Goal: Transaction & Acquisition: Download file/media

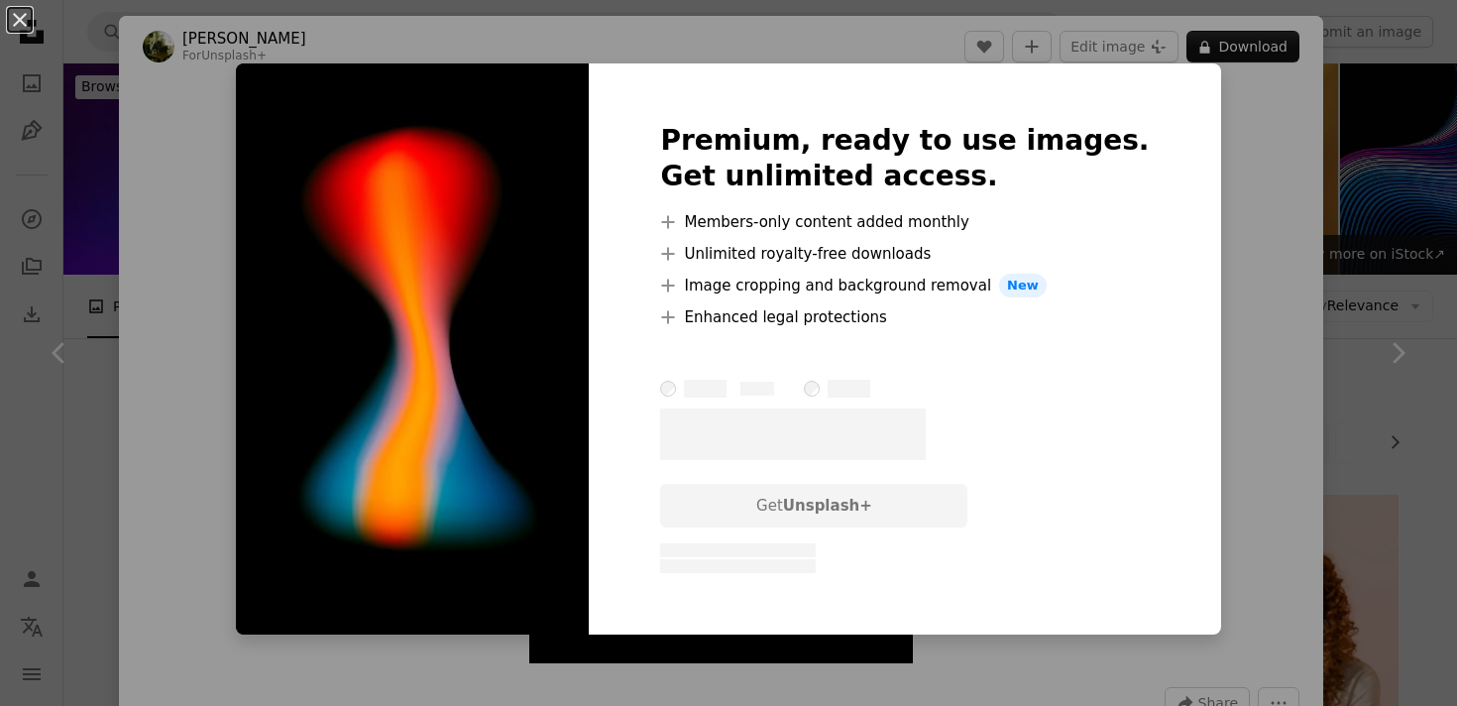
scroll to position [4646, 0]
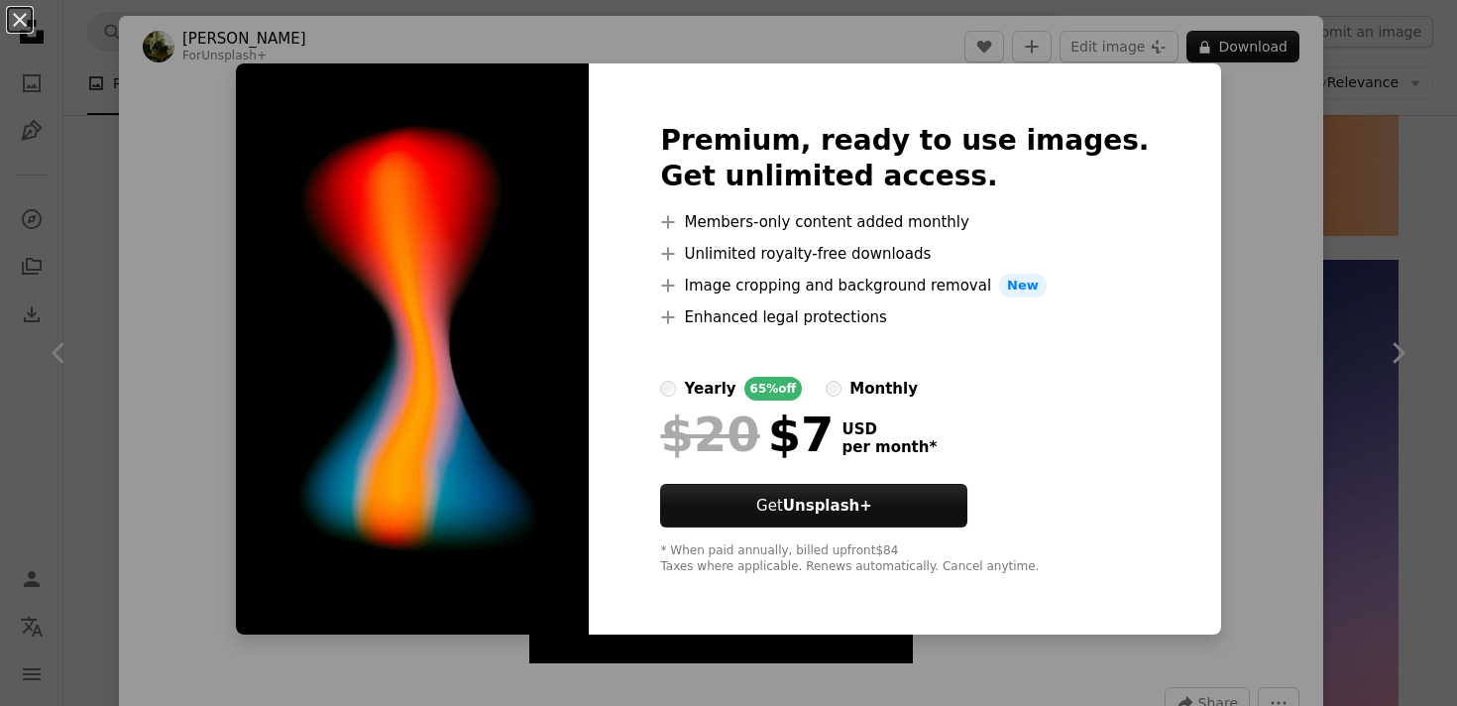
click at [1260, 139] on div "An X shape Premium, ready to use images. Get unlimited access. A plus sign Memb…" at bounding box center [728, 353] width 1457 height 706
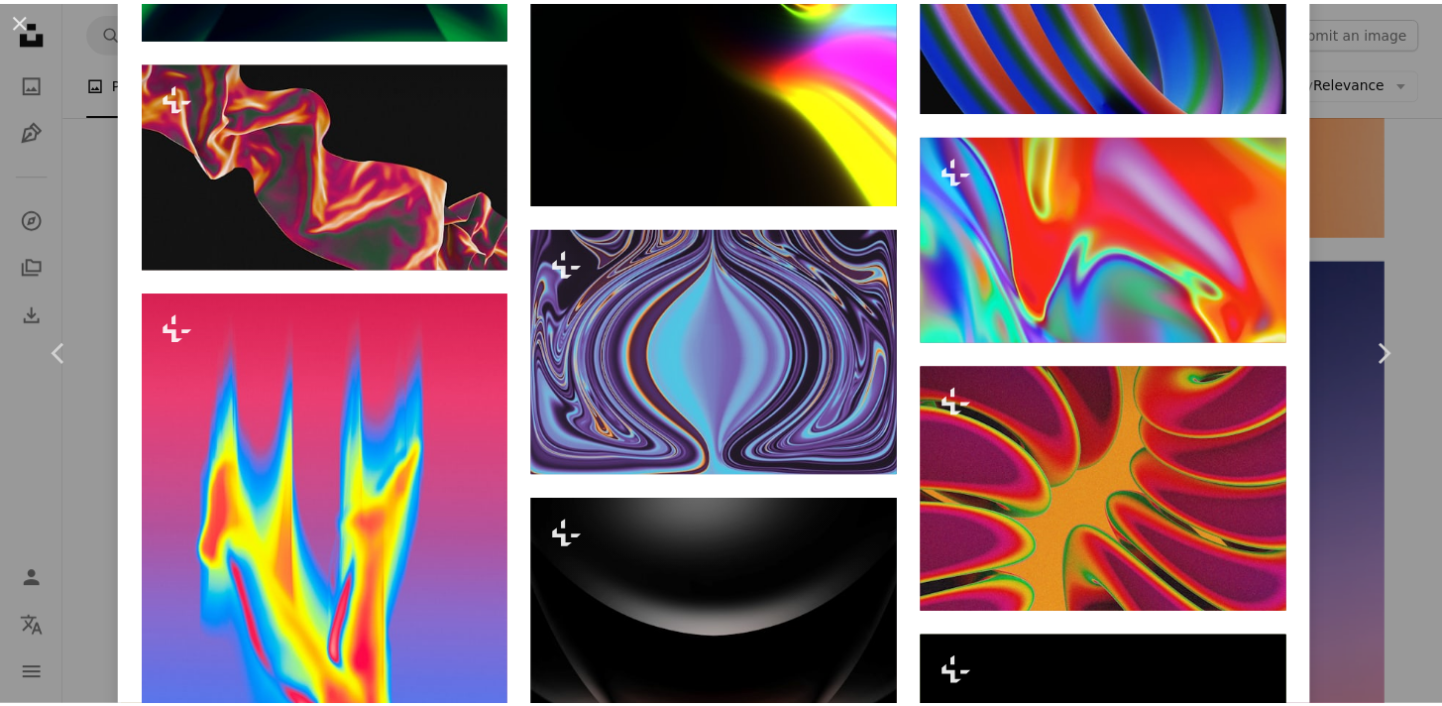
scroll to position [4747, 0]
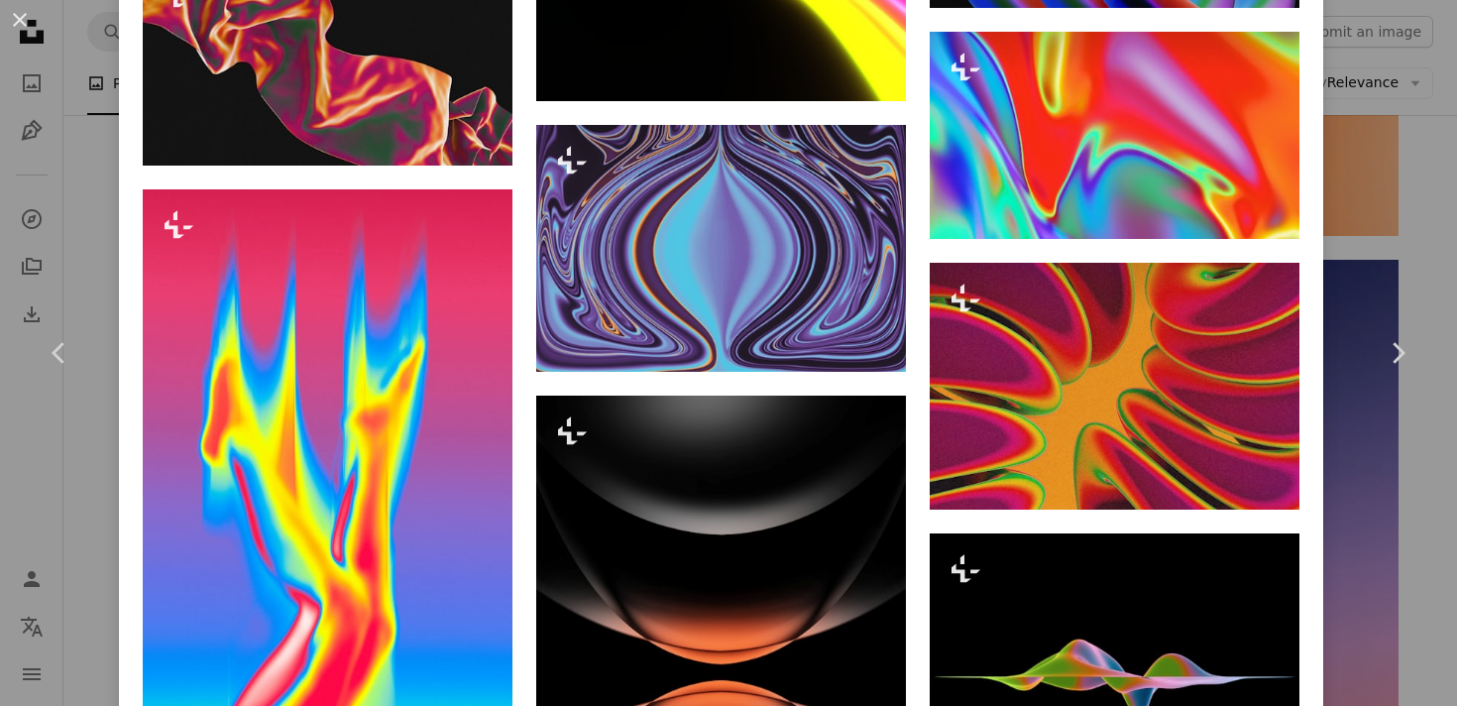
click at [1376, 223] on div "An X shape Chevron left Chevron right [PERSON_NAME] For Unsplash+ A heart A plu…" at bounding box center [728, 353] width 1457 height 706
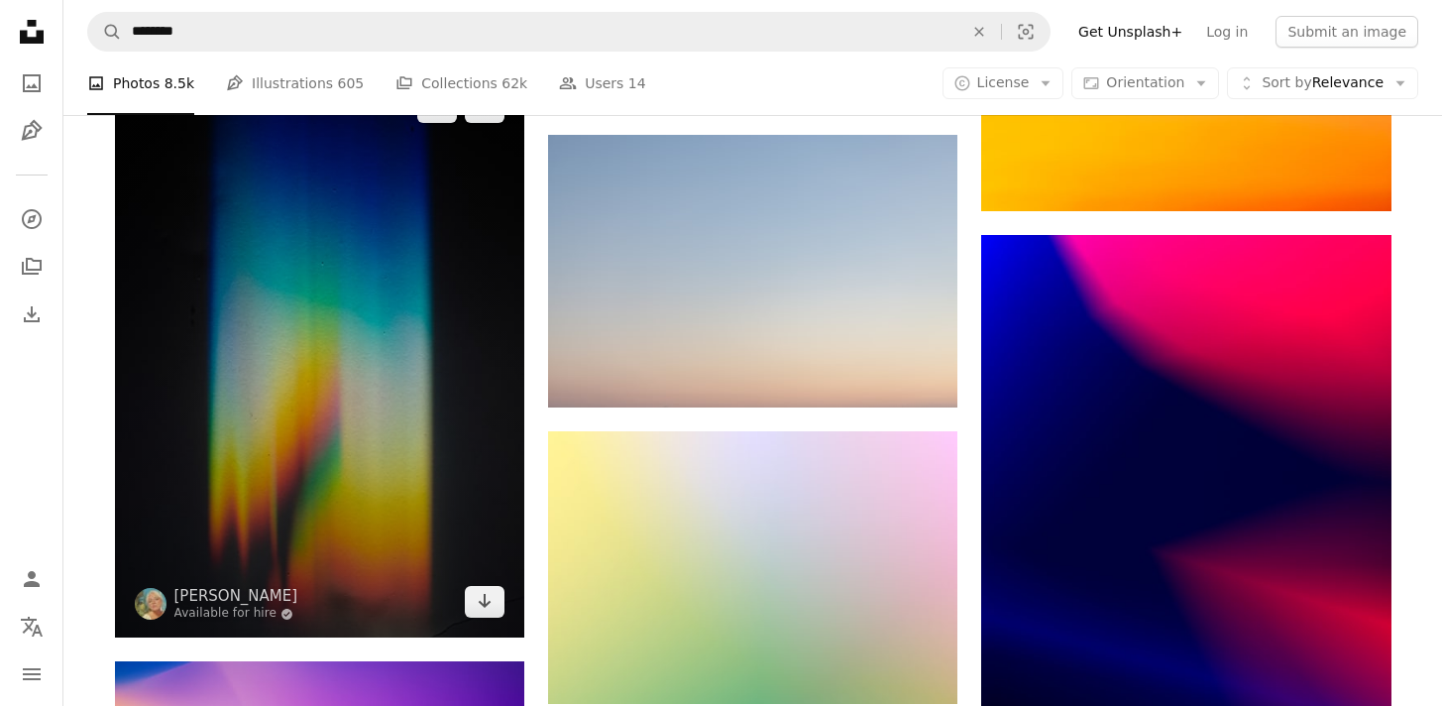
scroll to position [9551, 0]
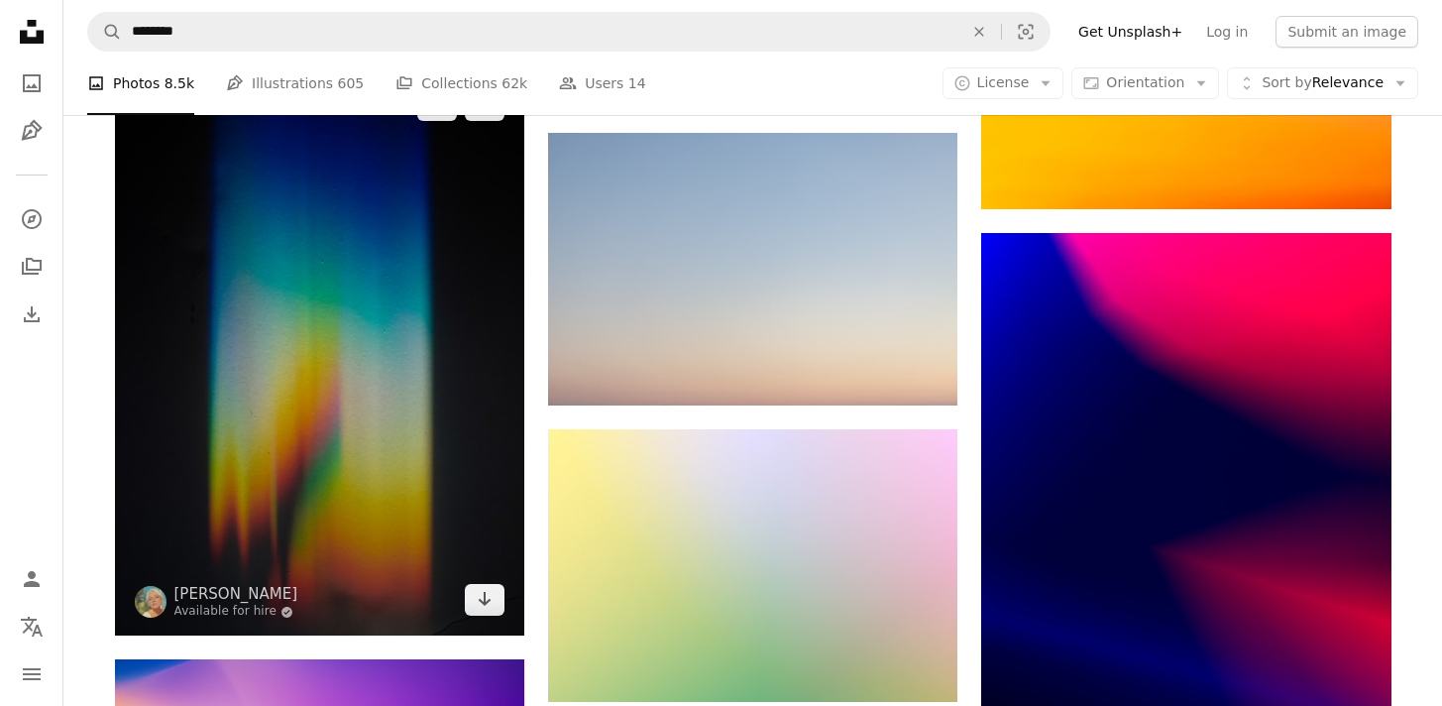
click at [337, 401] on img at bounding box center [319, 352] width 409 height 566
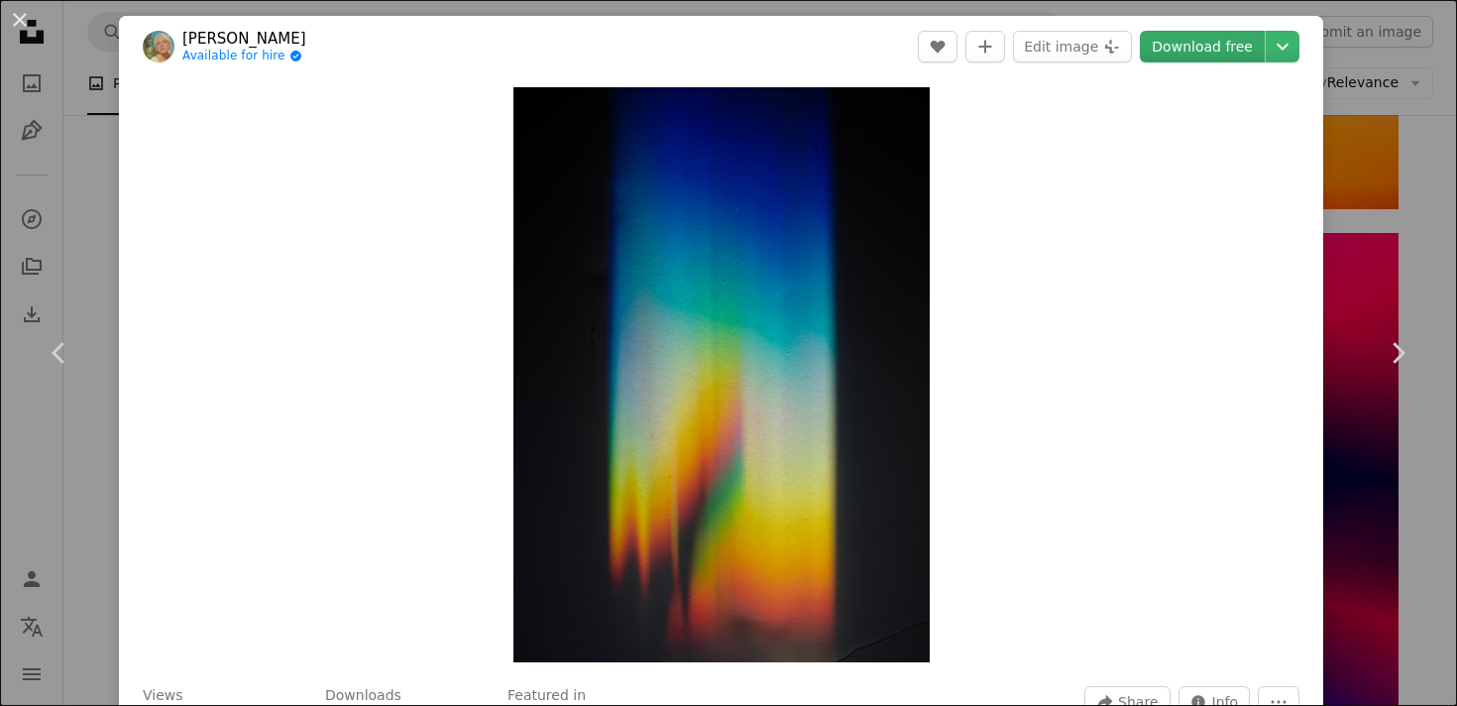
click at [1169, 44] on link "Download free" at bounding box center [1202, 47] width 125 height 32
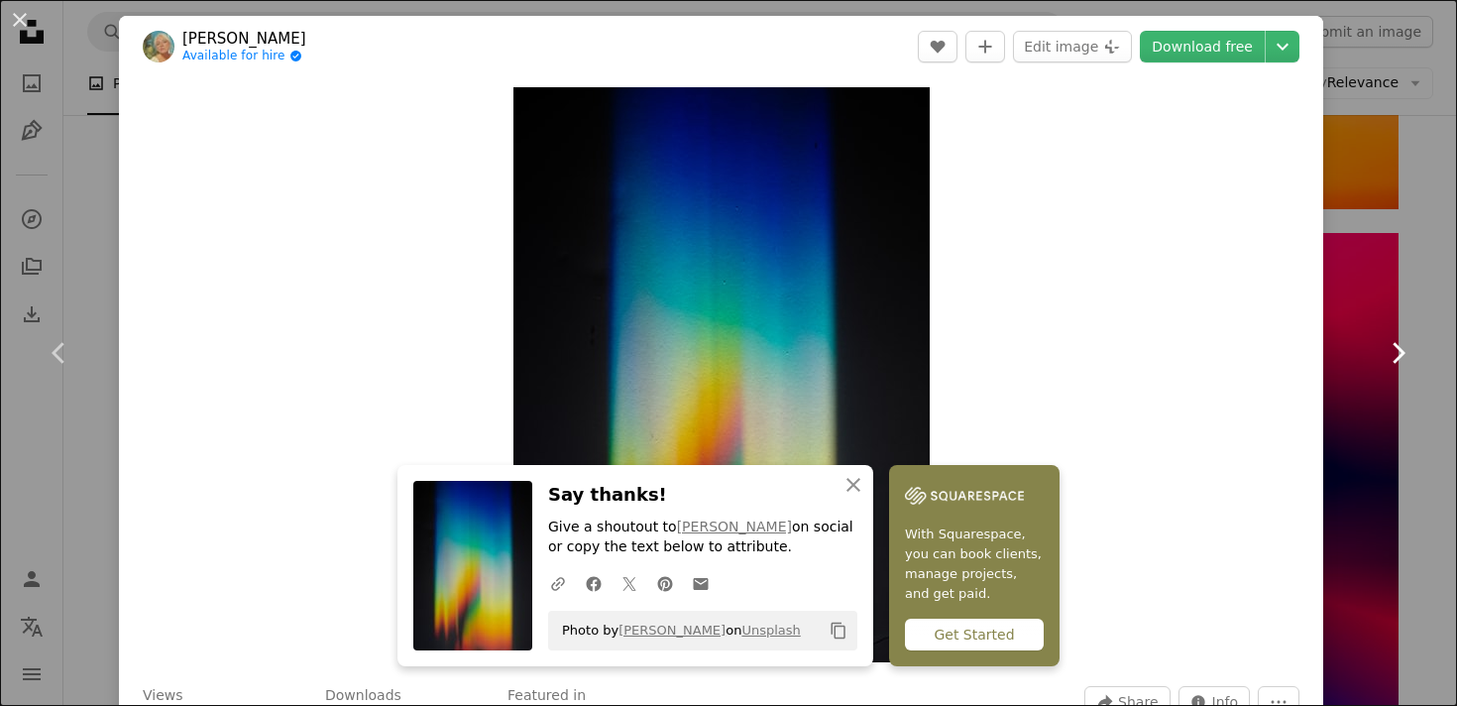
click at [1344, 262] on link "Chevron right" at bounding box center [1397, 353] width 119 height 190
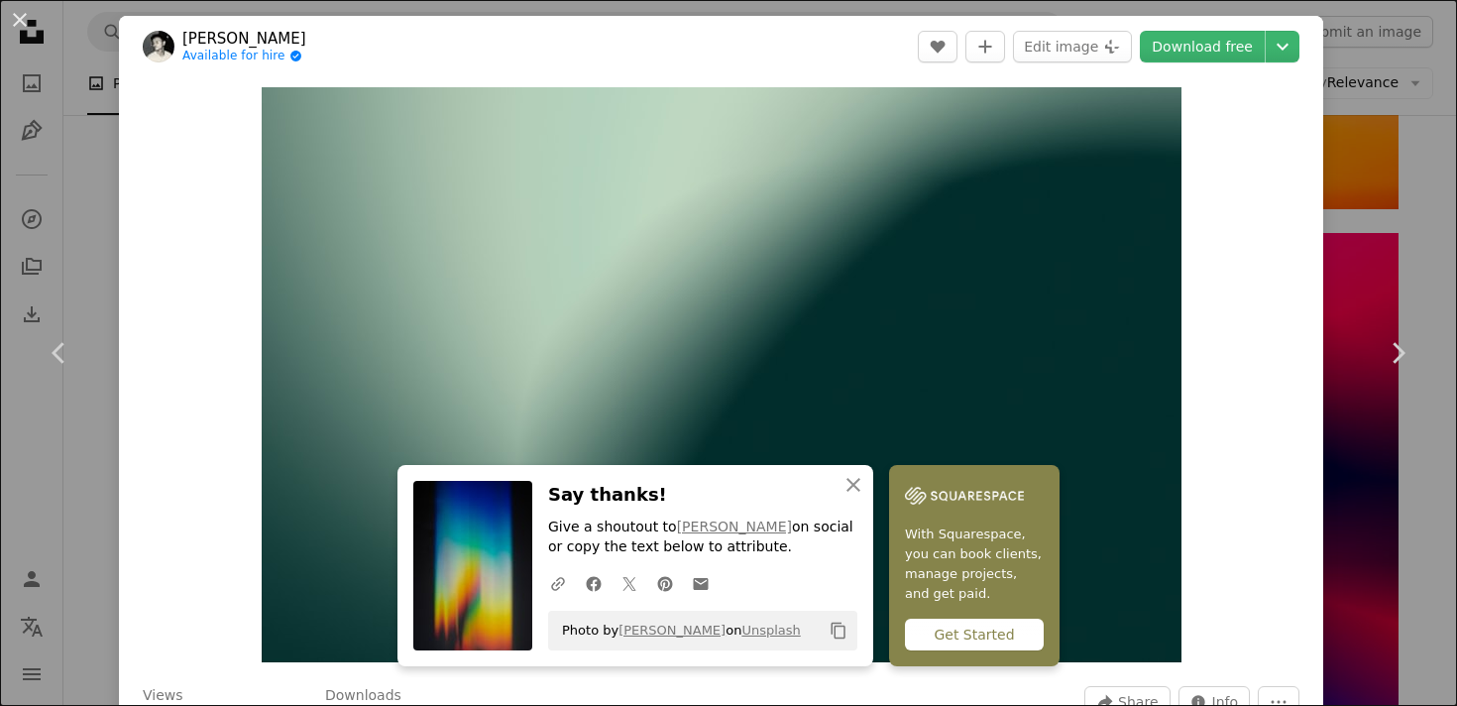
click at [1392, 147] on div "An X shape Chevron left Chevron right An X shape Close Say thanks! Give a shout…" at bounding box center [728, 353] width 1457 height 706
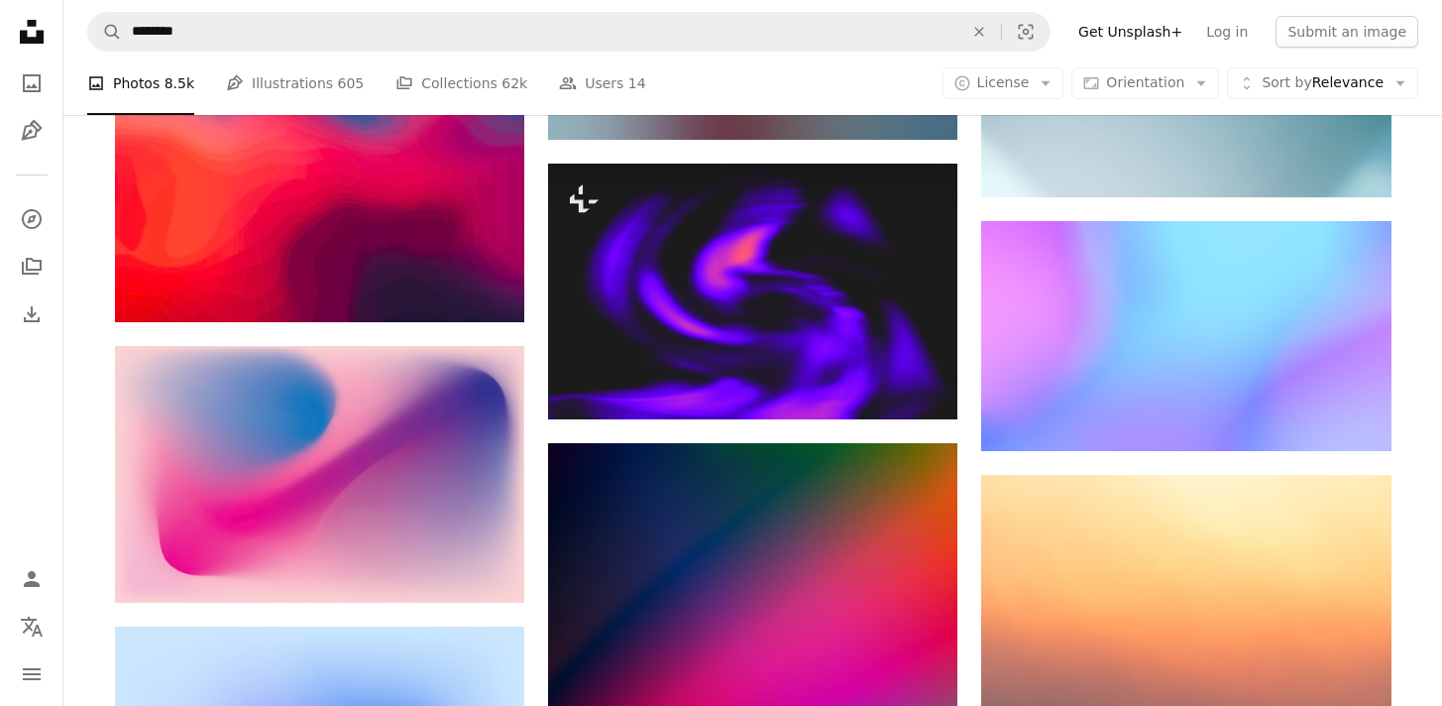
scroll to position [11135, 0]
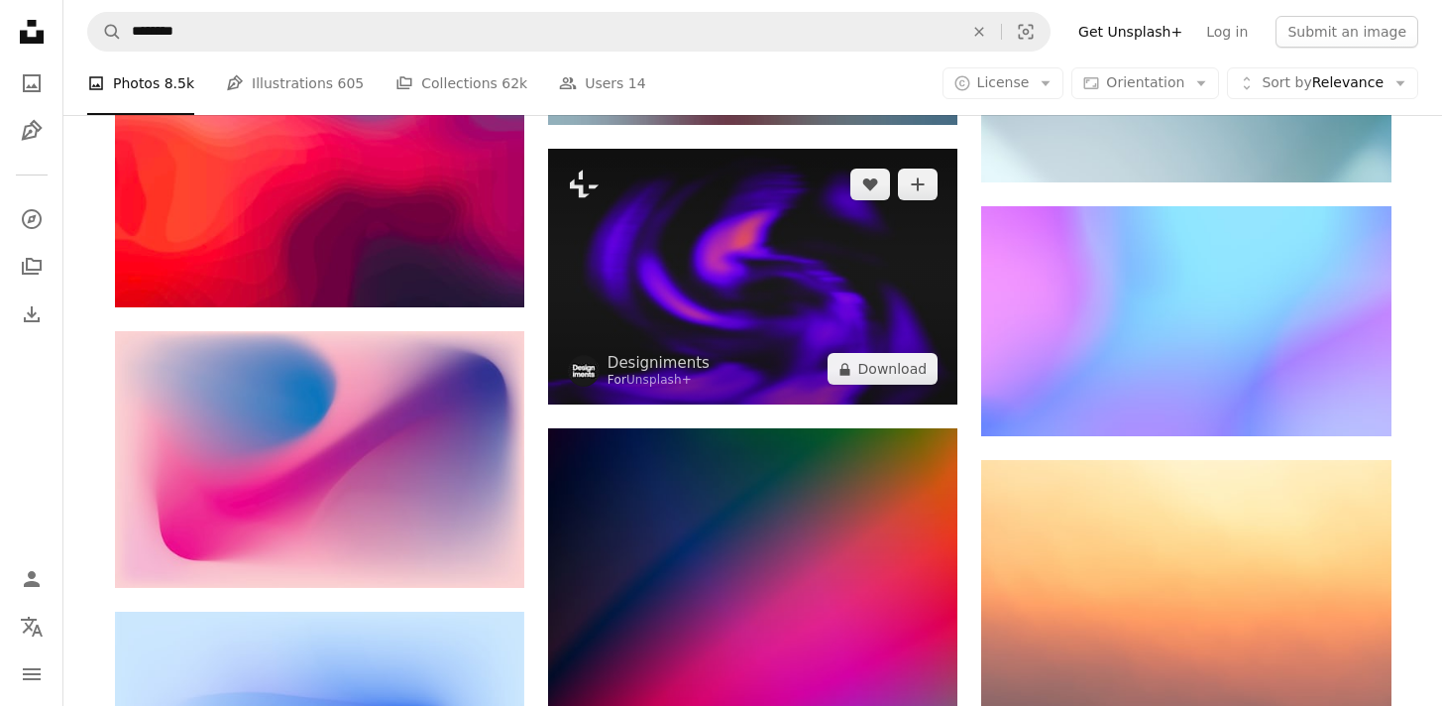
click at [826, 309] on img at bounding box center [752, 277] width 409 height 257
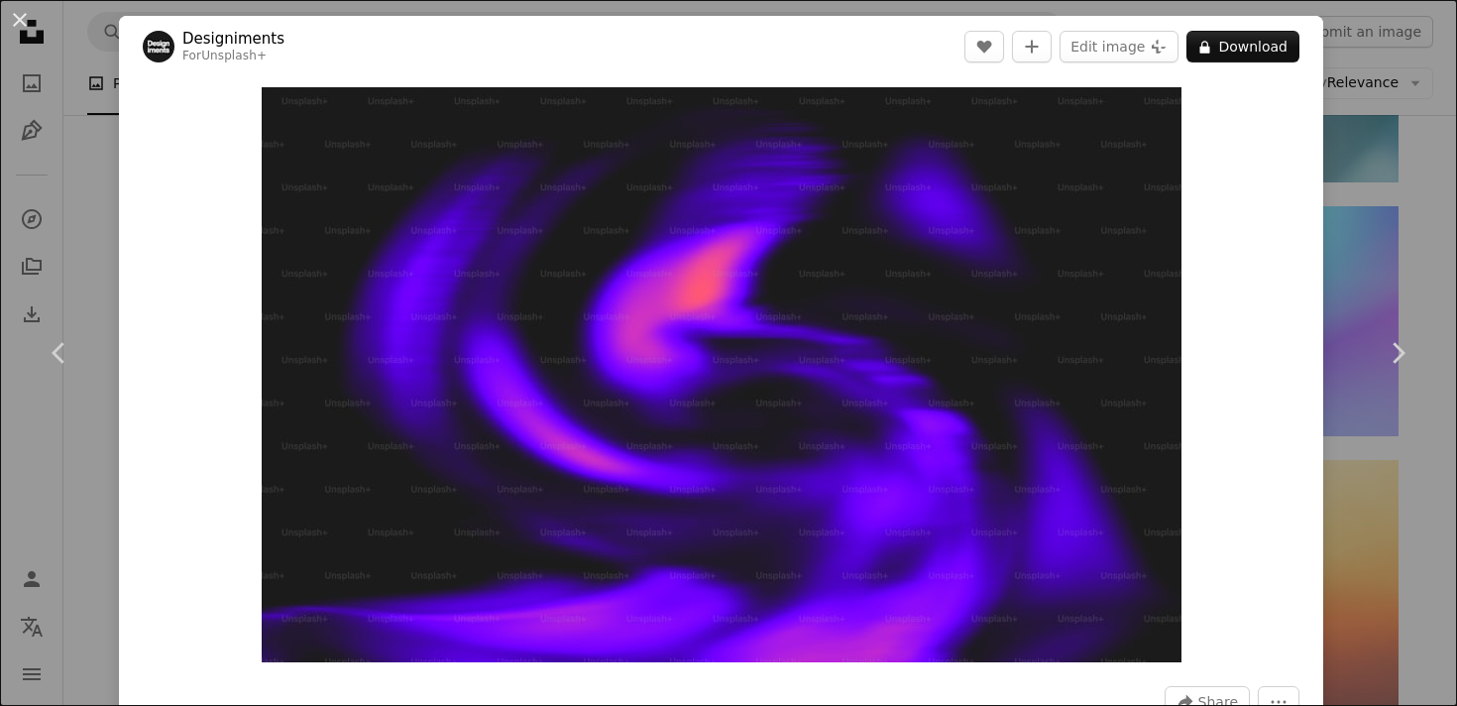
click at [1410, 204] on div "An X shape Chevron left Chevron right Designiments For Unsplash+ A heart A plus…" at bounding box center [728, 353] width 1457 height 706
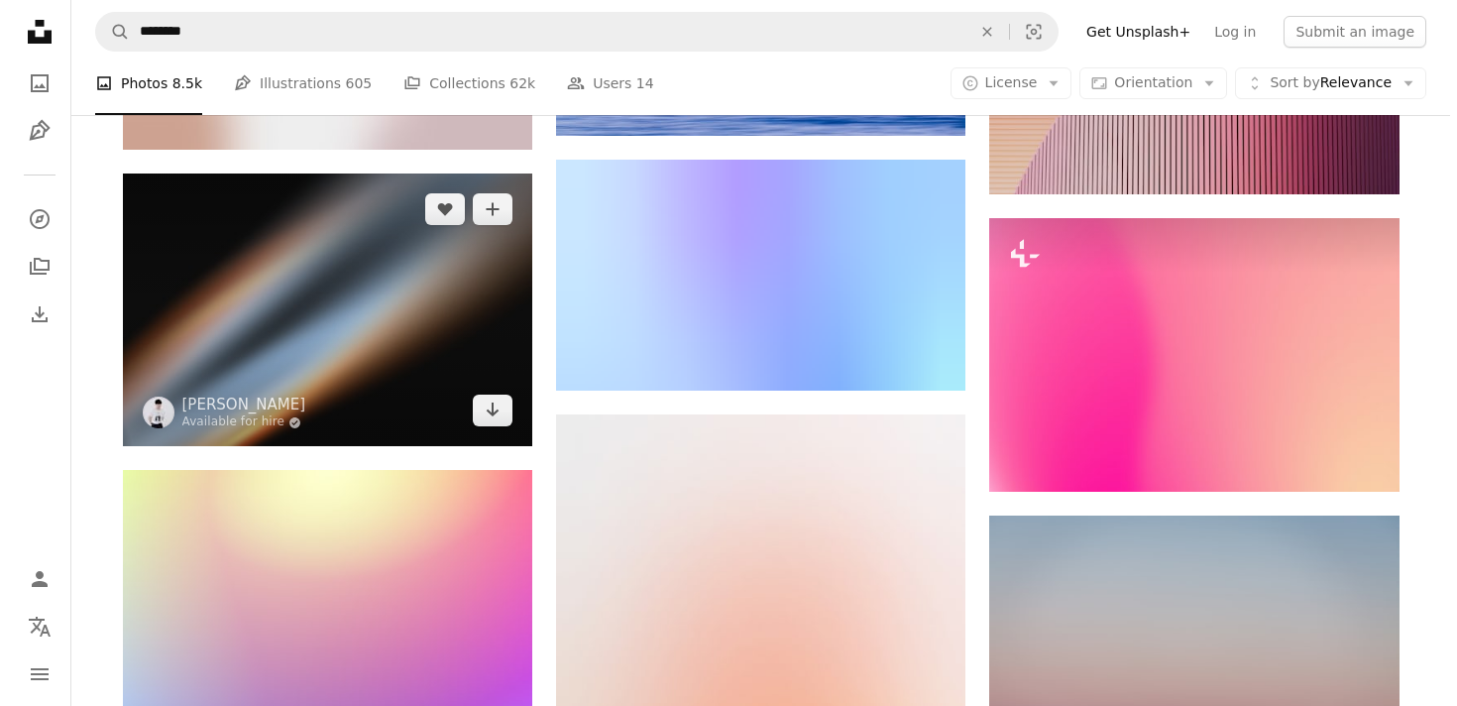
scroll to position [17677, 0]
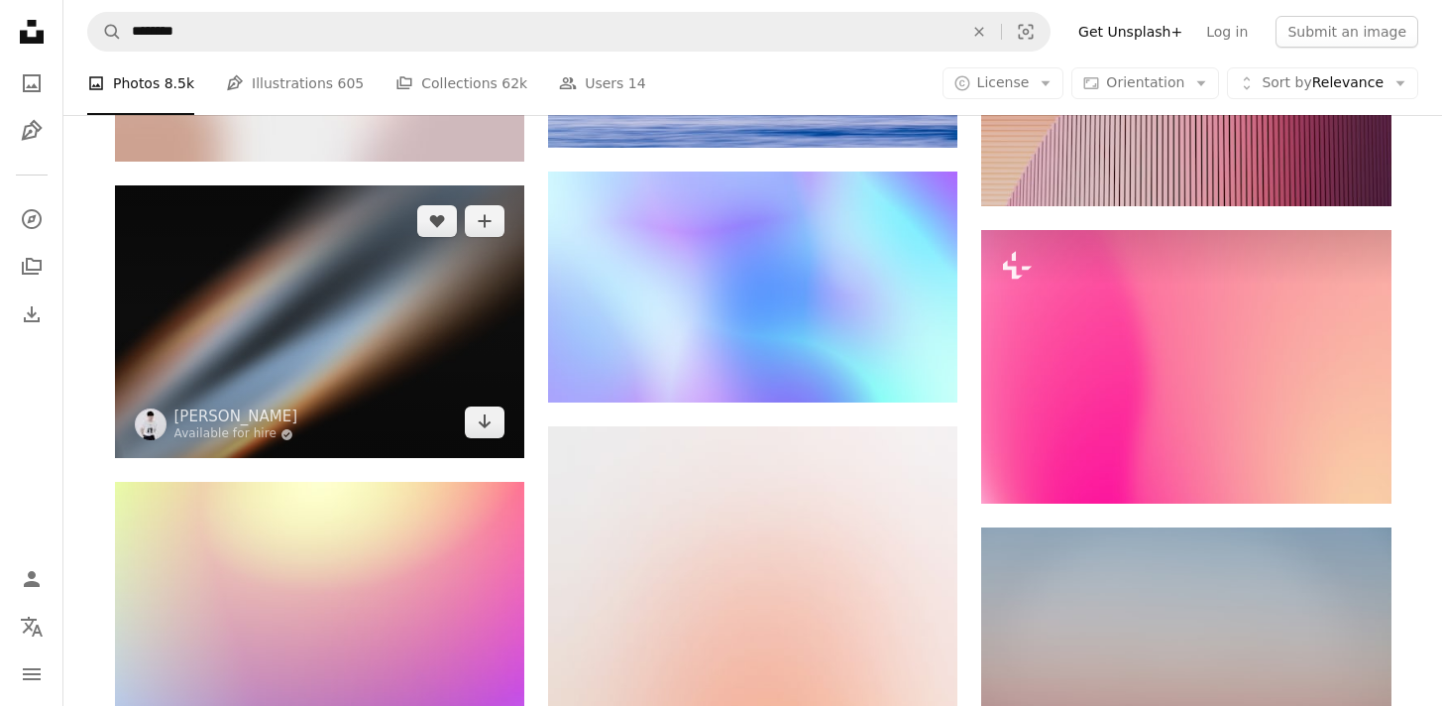
click at [363, 308] on img at bounding box center [319, 321] width 409 height 272
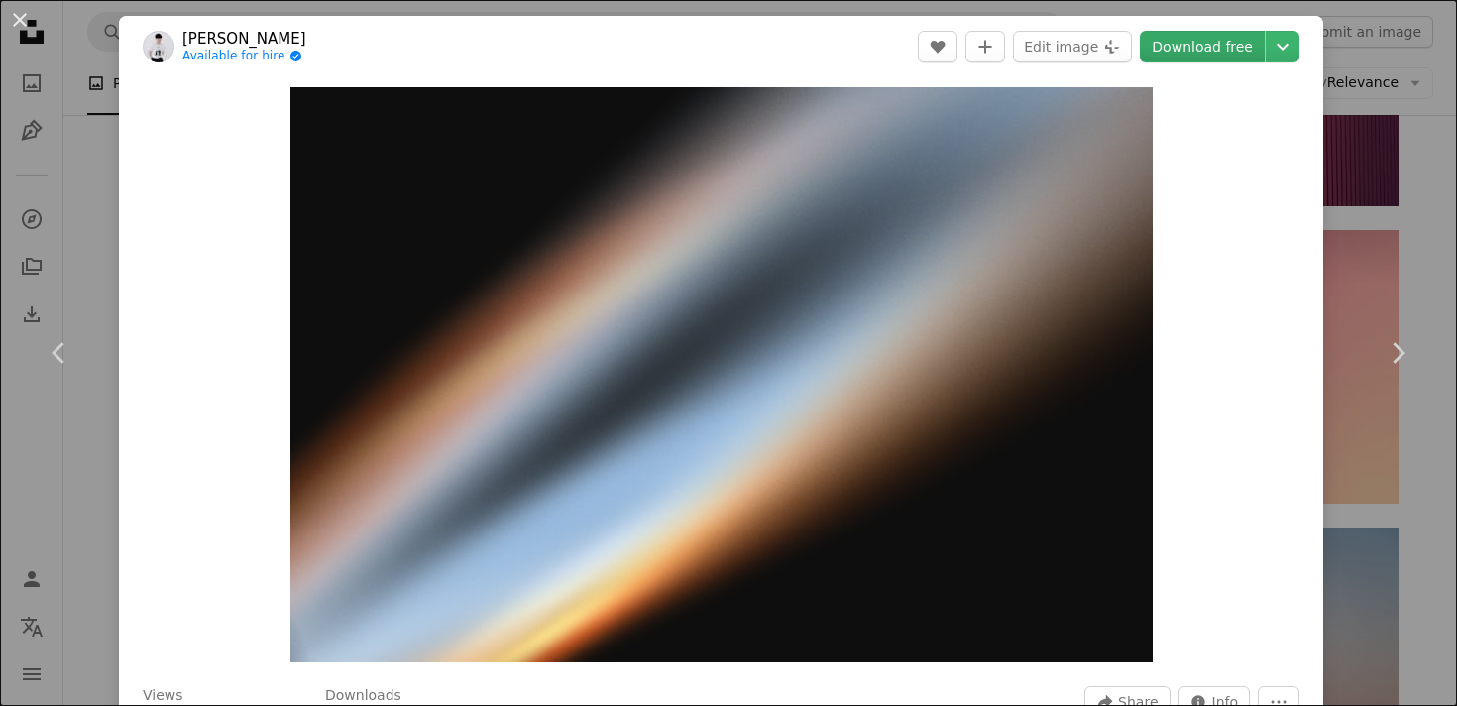
click at [1178, 34] on link "Download free" at bounding box center [1202, 47] width 125 height 32
